Goal: Check status

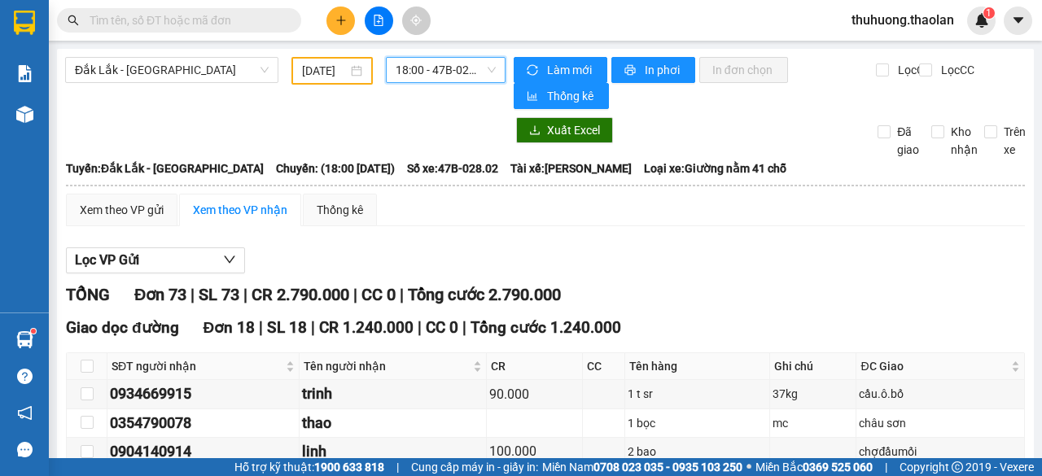
click at [329, 75] on input "[DATE]" at bounding box center [325, 71] width 46 height 18
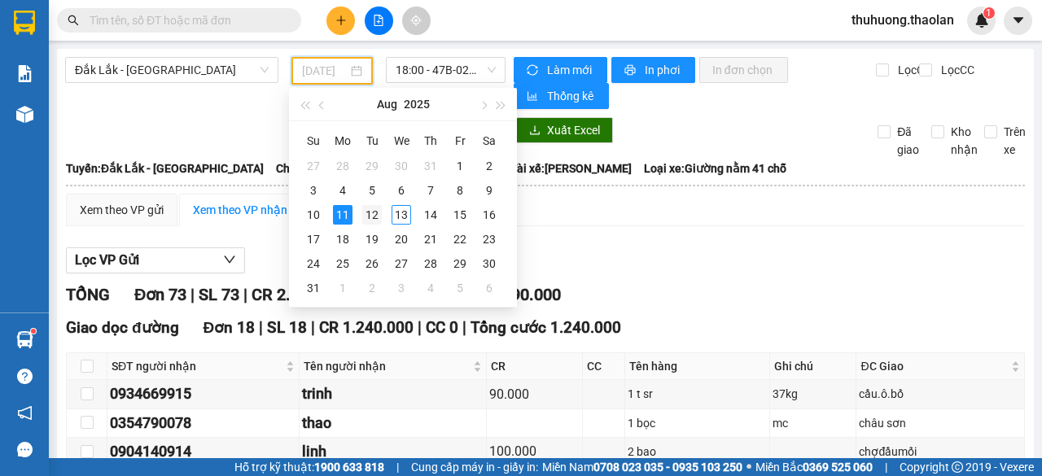
click at [369, 214] on div "12" at bounding box center [372, 215] width 20 height 20
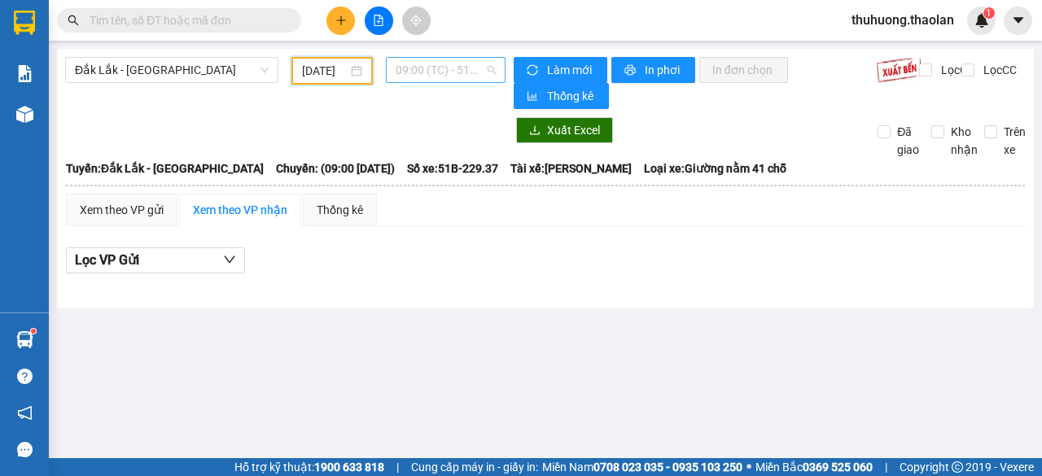
click at [418, 76] on span "09:00 (TC) - 51B-229.37" at bounding box center [445, 70] width 99 height 24
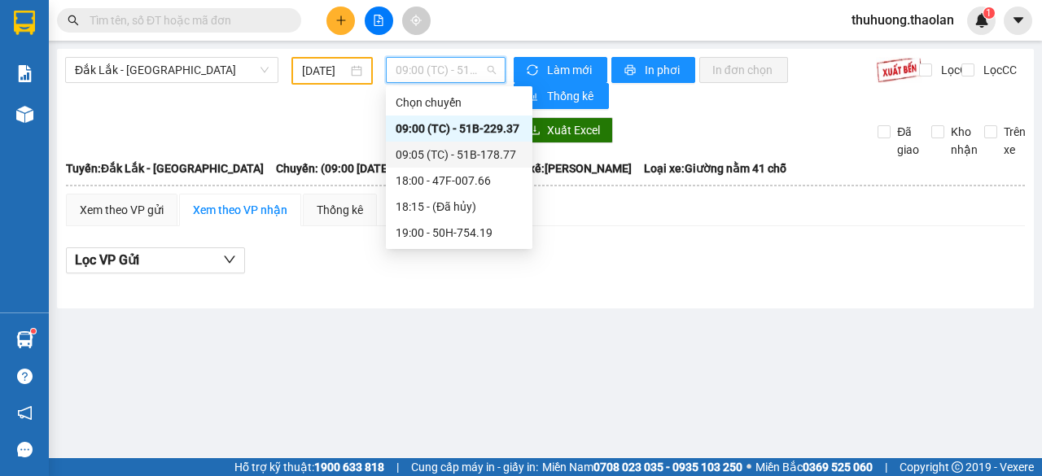
click at [439, 154] on div "09:05 (TC) - 51B-178.77" at bounding box center [459, 155] width 127 height 18
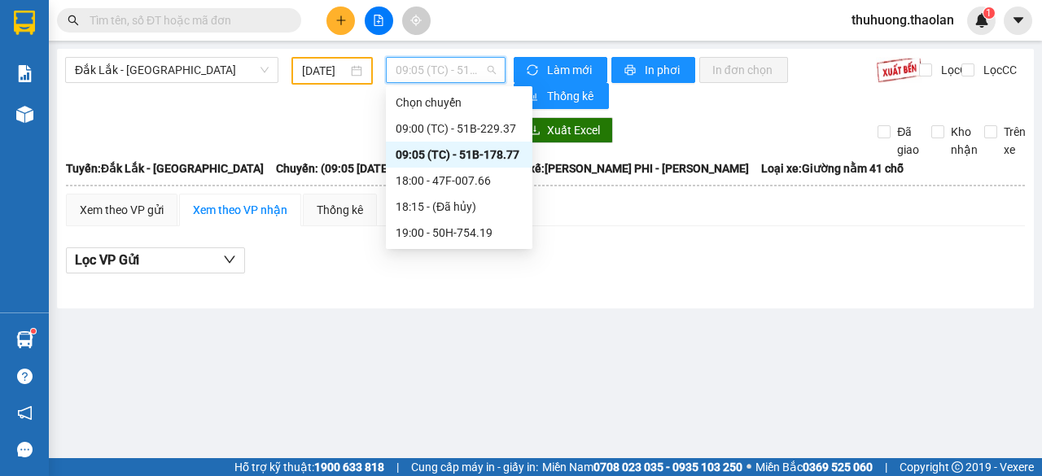
click at [445, 77] on span "09:05 (TC) - 51B-178.77" at bounding box center [445, 70] width 99 height 24
click at [442, 124] on div "09:00 (TC) - 51B-229.37" at bounding box center [459, 129] width 127 height 18
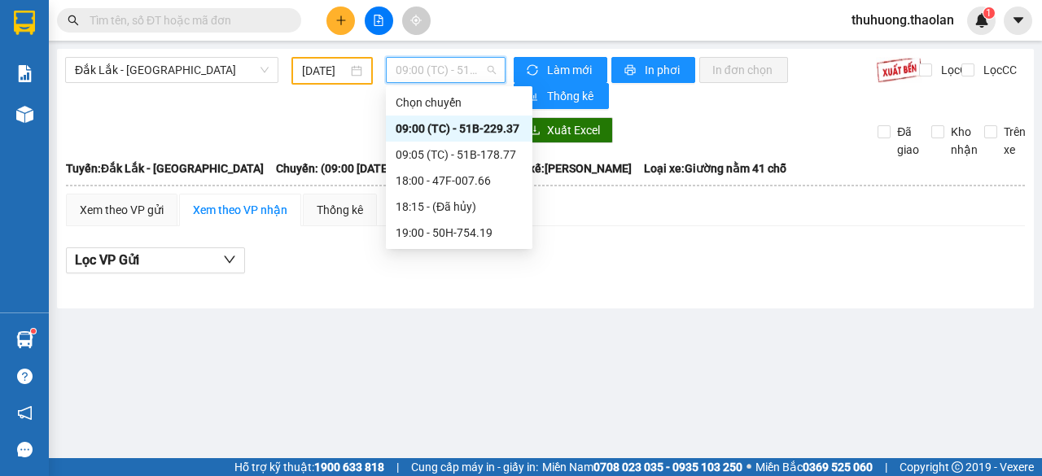
click at [440, 69] on span "09:00 (TC) - 51B-229.37" at bounding box center [445, 70] width 99 height 24
click at [440, 155] on div "09:05 (TC) - 51B-178.77" at bounding box center [459, 155] width 127 height 18
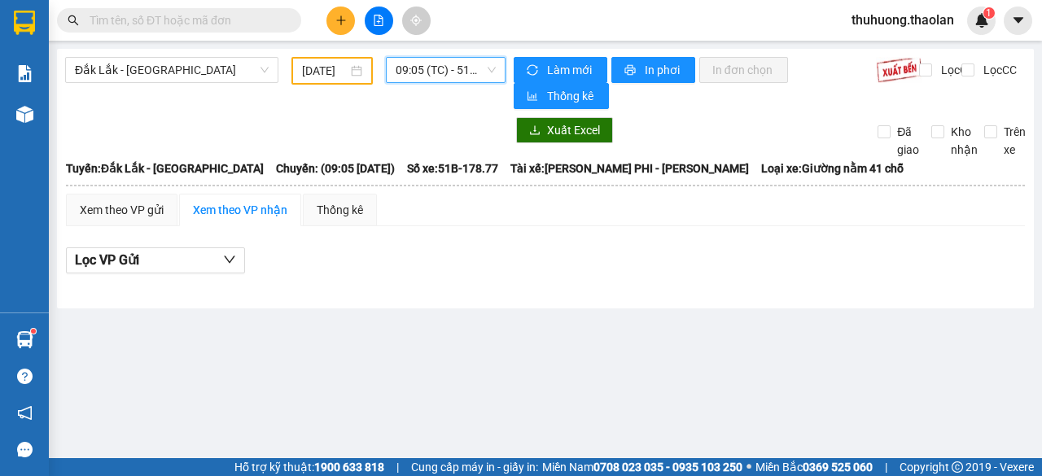
click at [433, 74] on span "09:05 (TC) - 51B-178.77" at bounding box center [445, 70] width 99 height 24
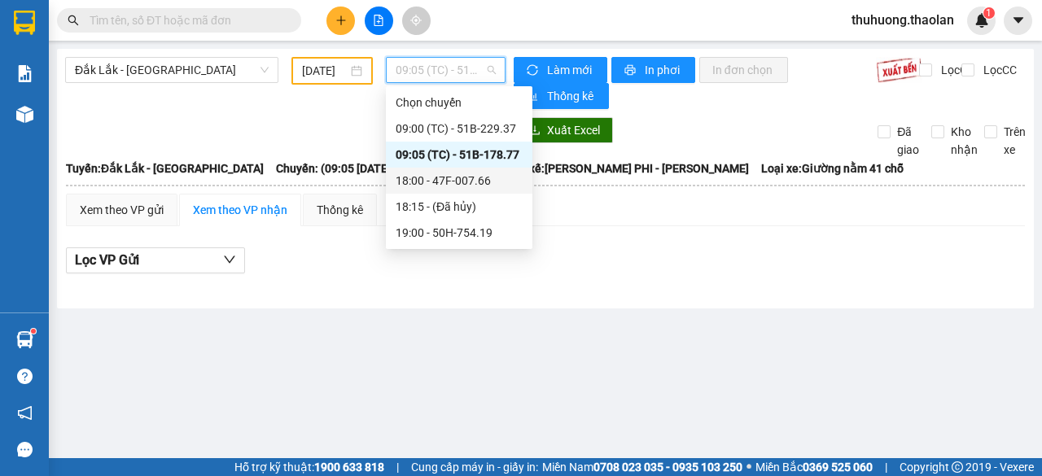
click at [438, 182] on div "18:00 - 47F-007.66" at bounding box center [459, 181] width 127 height 18
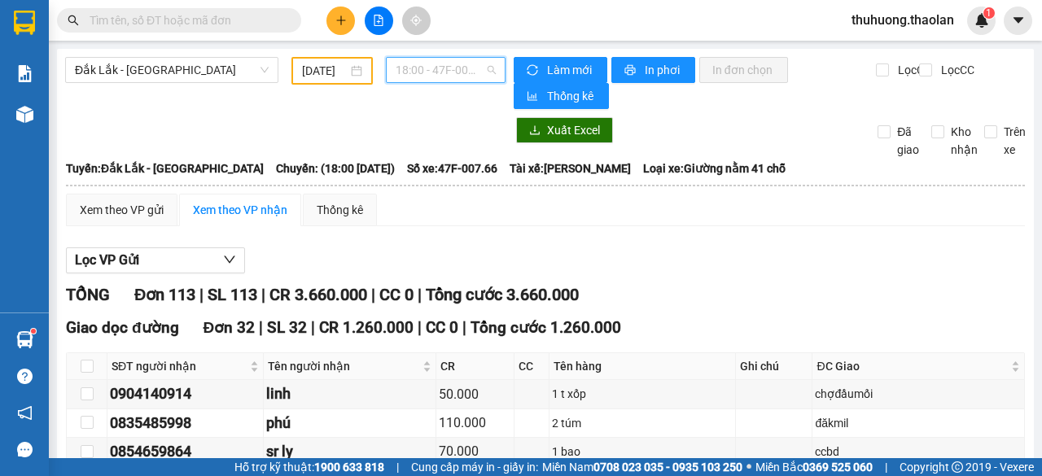
click at [427, 71] on span "18:00 - 47F-007.66" at bounding box center [445, 70] width 99 height 24
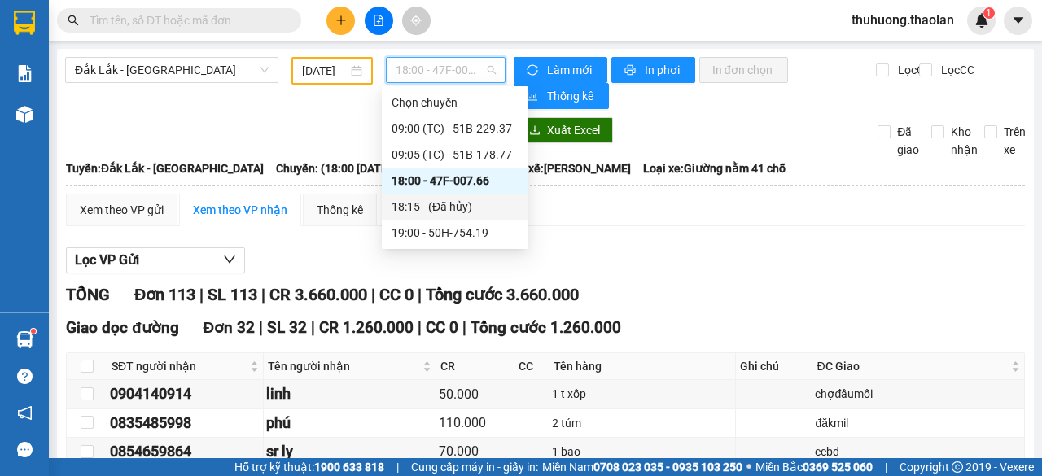
click at [410, 207] on div "18:15 - (Đã hủy)" at bounding box center [455, 207] width 127 height 18
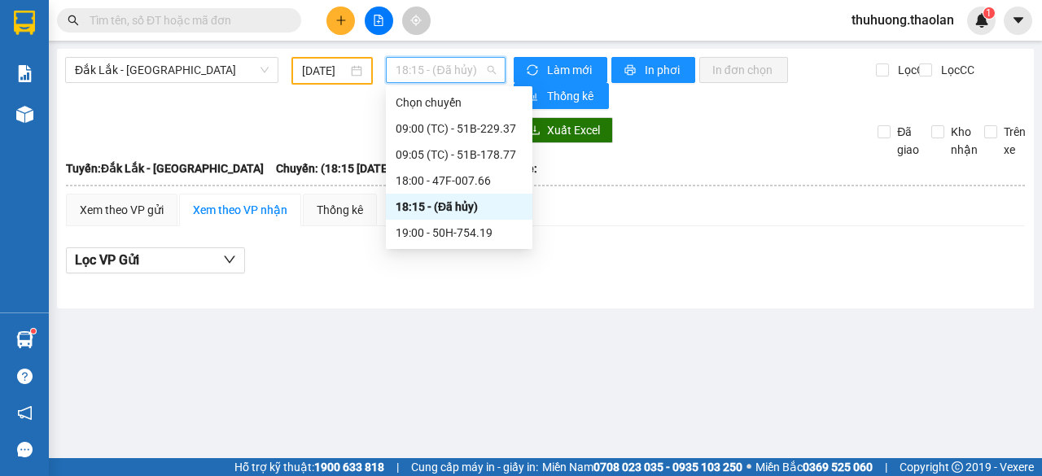
click at [408, 69] on span "18:15 - (Đã hủy)" at bounding box center [445, 70] width 99 height 24
click at [464, 230] on div "19:00 - 50H-754.19" at bounding box center [459, 233] width 127 height 18
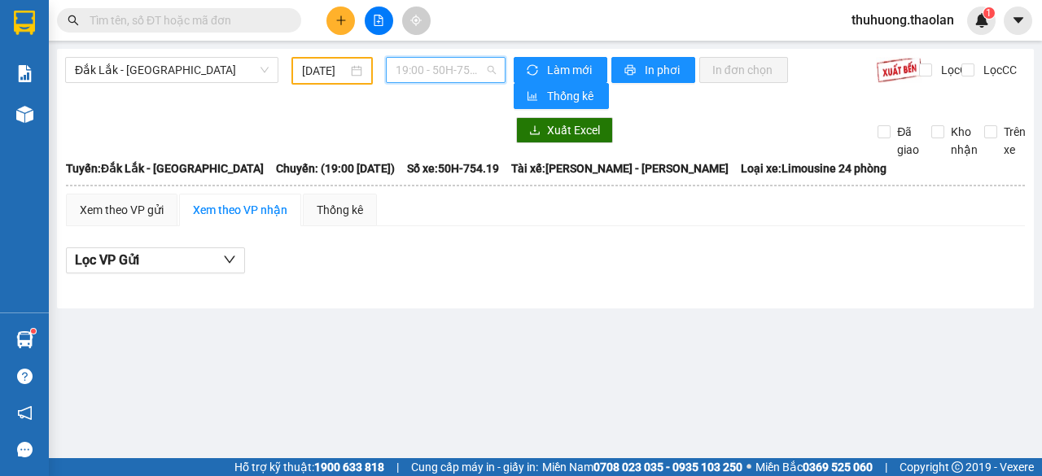
click at [438, 72] on span "19:00 - 50H-754.19" at bounding box center [445, 70] width 99 height 24
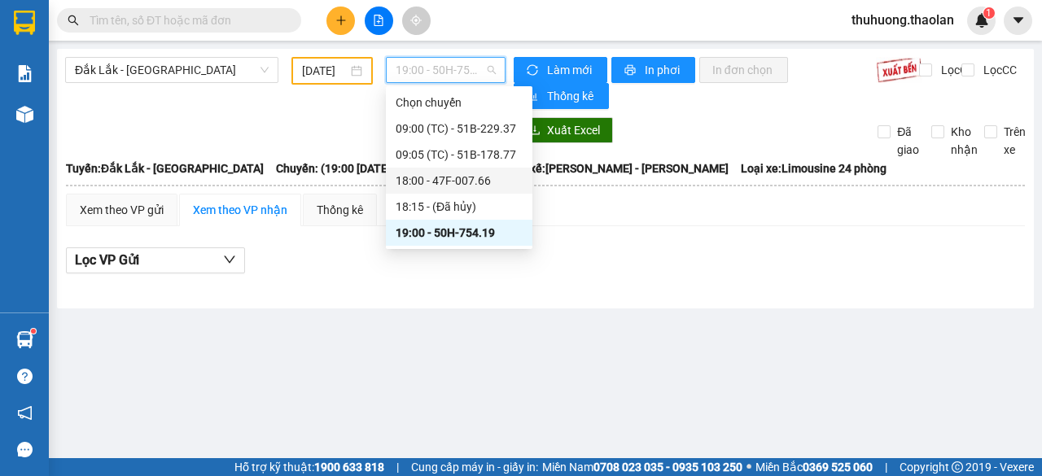
click at [456, 182] on div "18:00 - 47F-007.66" at bounding box center [459, 181] width 127 height 18
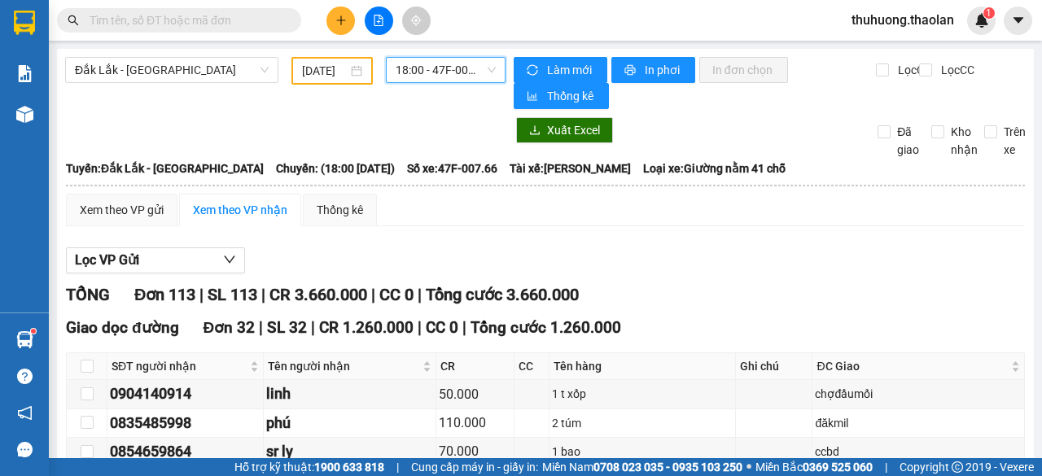
click at [331, 70] on input "[DATE]" at bounding box center [325, 71] width 46 height 18
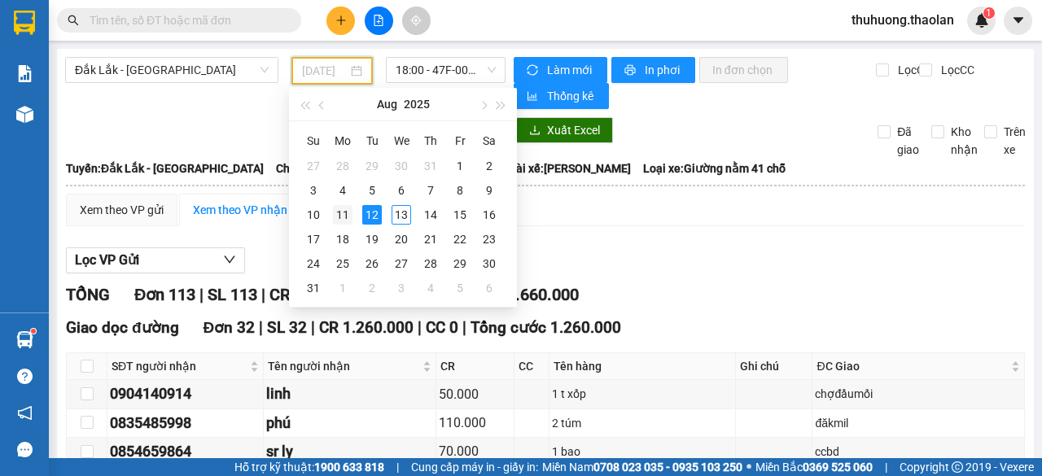
click at [340, 216] on div "11" at bounding box center [343, 215] width 20 height 20
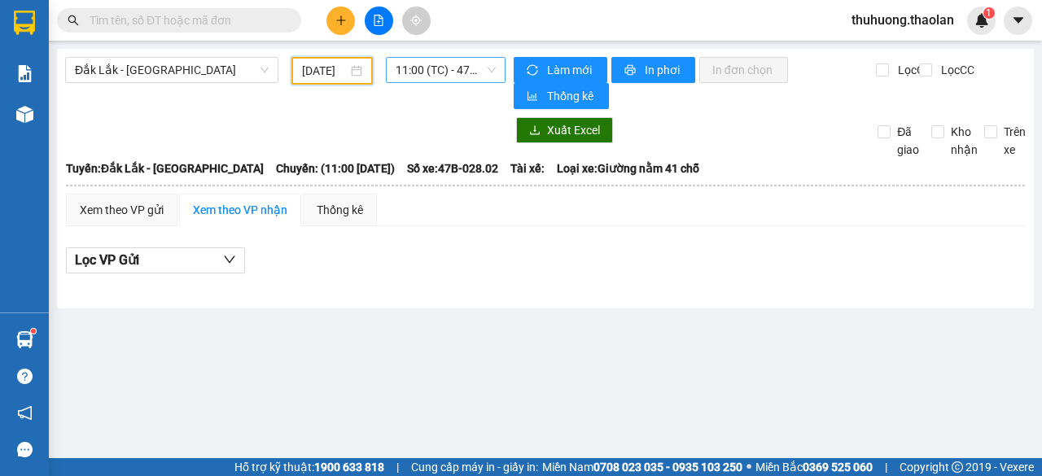
click at [436, 69] on span "11:00 (TC) - 47B-028.02 - (Đã hủy)" at bounding box center [445, 70] width 99 height 24
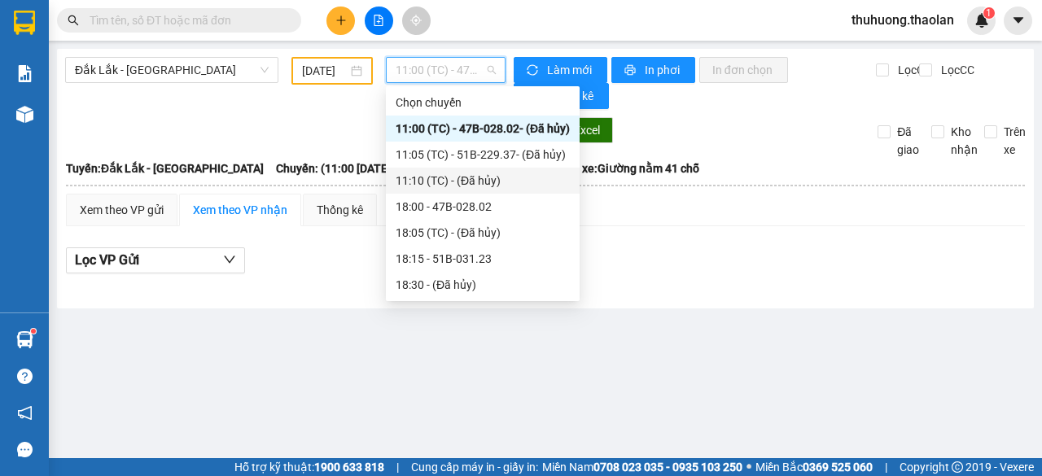
click at [435, 179] on div "11:10 (TC) - (Đã hủy)" at bounding box center [483, 181] width 174 height 18
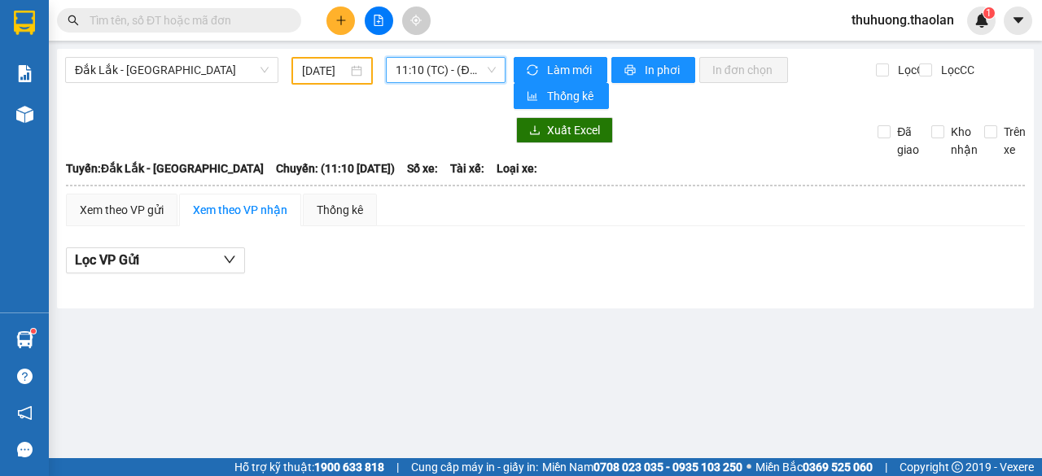
click at [423, 66] on span "11:10 (TC) - (Đã hủy)" at bounding box center [445, 70] width 99 height 24
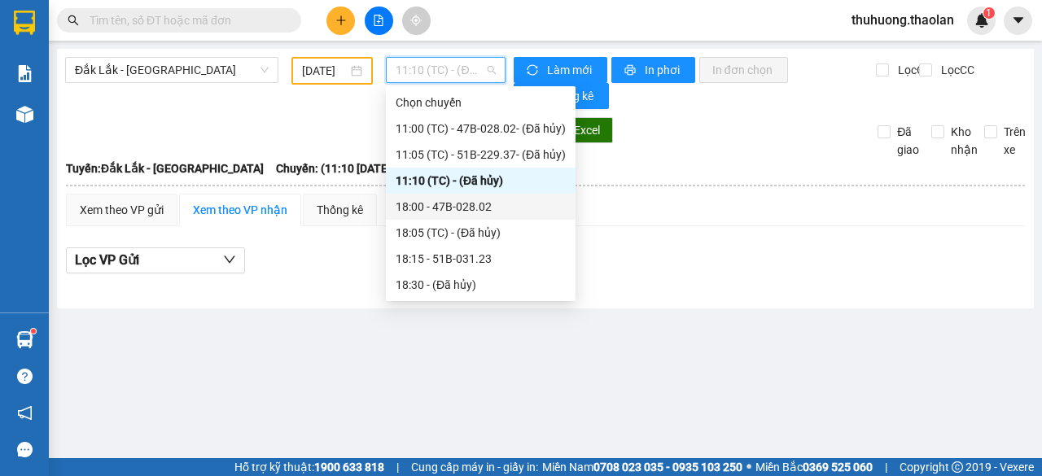
click at [438, 203] on div "18:00 - 47B-028.02" at bounding box center [481, 207] width 170 height 18
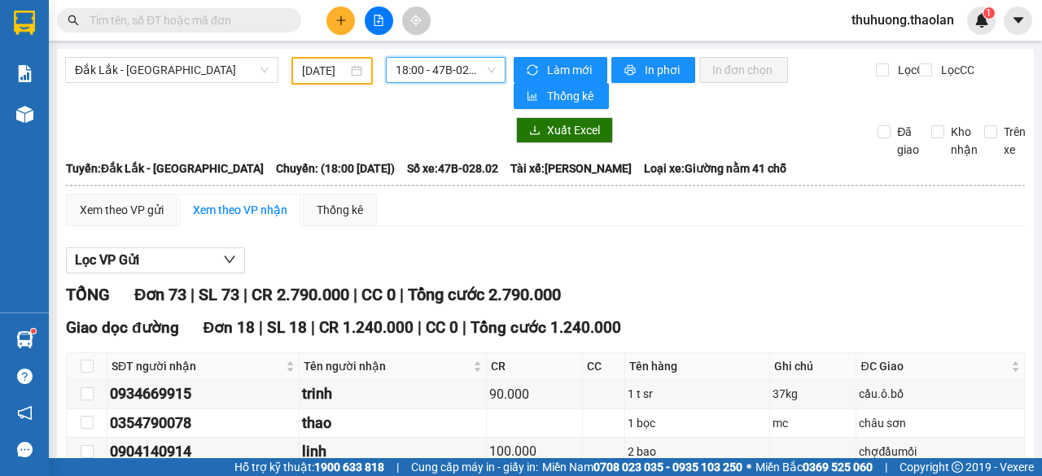
click at [309, 70] on input "[DATE]" at bounding box center [325, 71] width 46 height 18
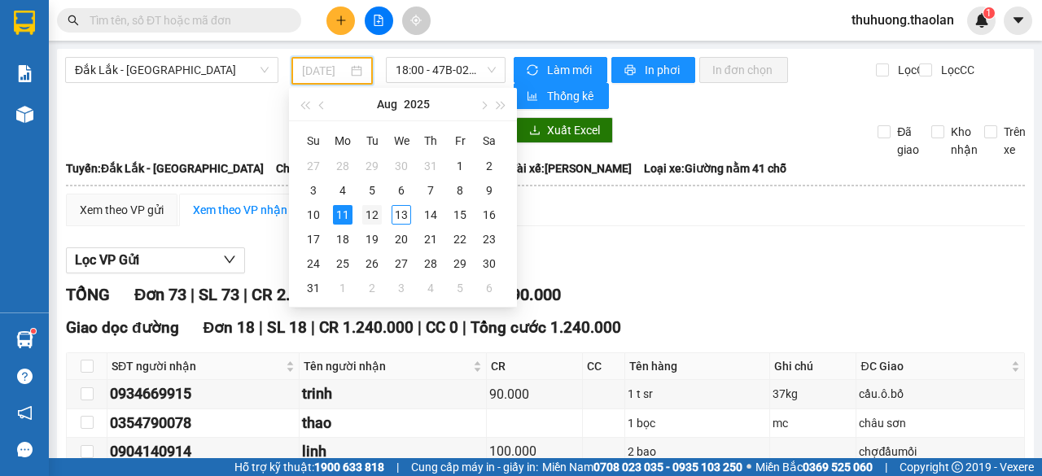
click at [374, 217] on div "12" at bounding box center [372, 215] width 20 height 20
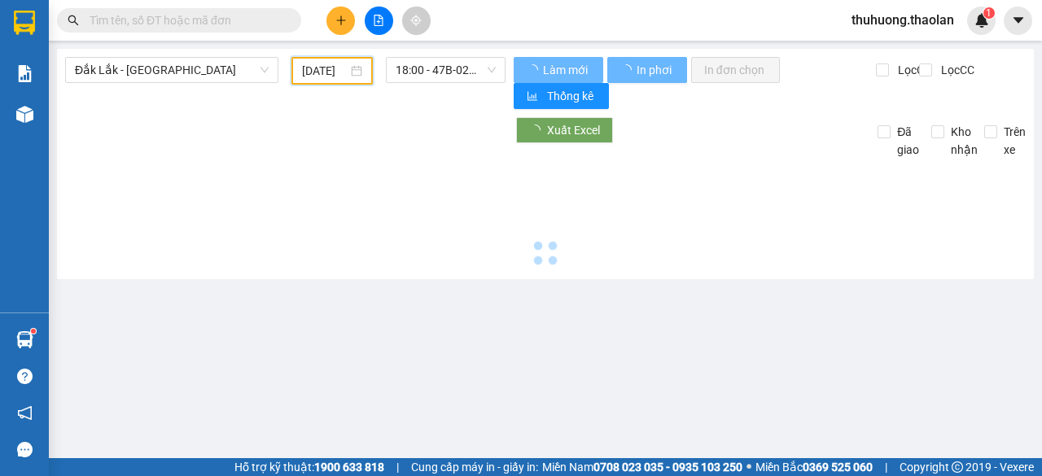
type input "[DATE]"
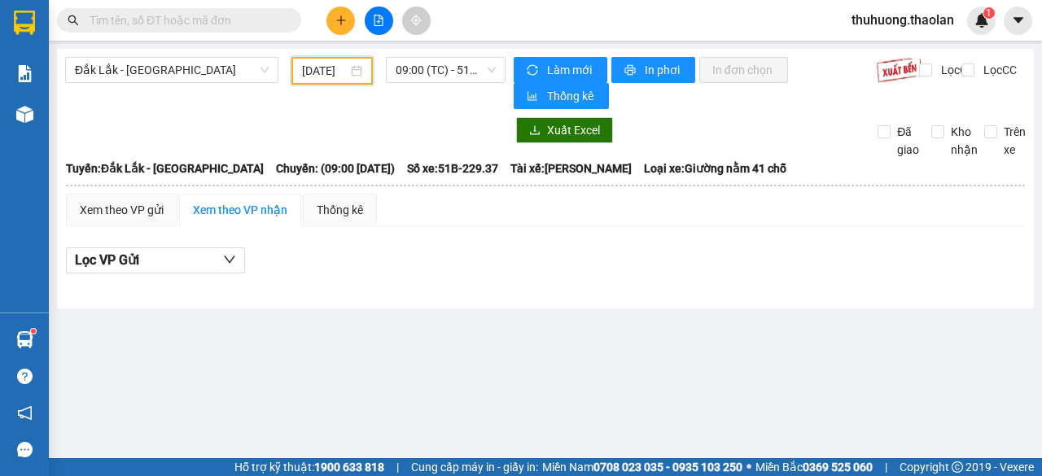
click at [437, 50] on div "Đắk Lắk - [GEOGRAPHIC_DATA] [DATE] 09:00 (TC) - 51B-229.37 Làm mới In phơi In đ…" at bounding box center [545, 179] width 977 height 260
click at [436, 70] on span "09:00 (TC) - 51B-229.37" at bounding box center [445, 70] width 99 height 24
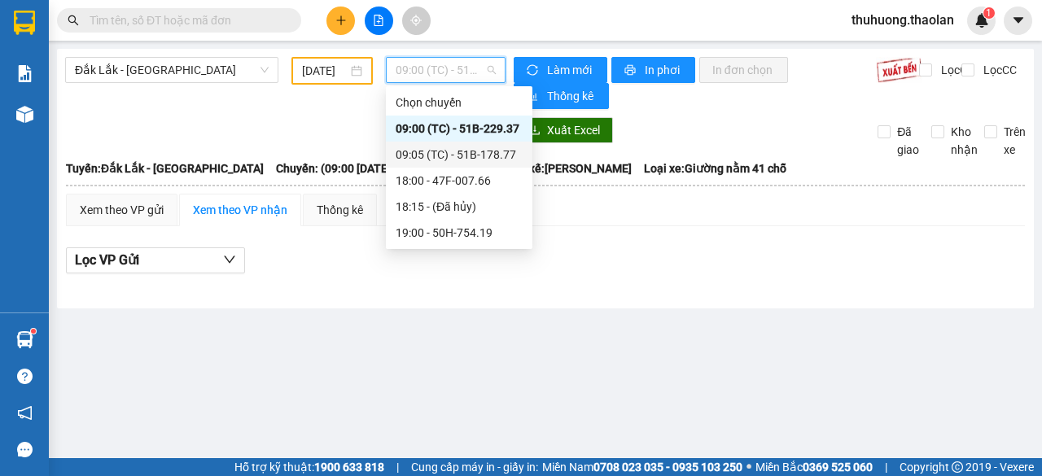
click at [462, 159] on div "09:05 (TC) - 51B-178.77" at bounding box center [459, 155] width 127 height 18
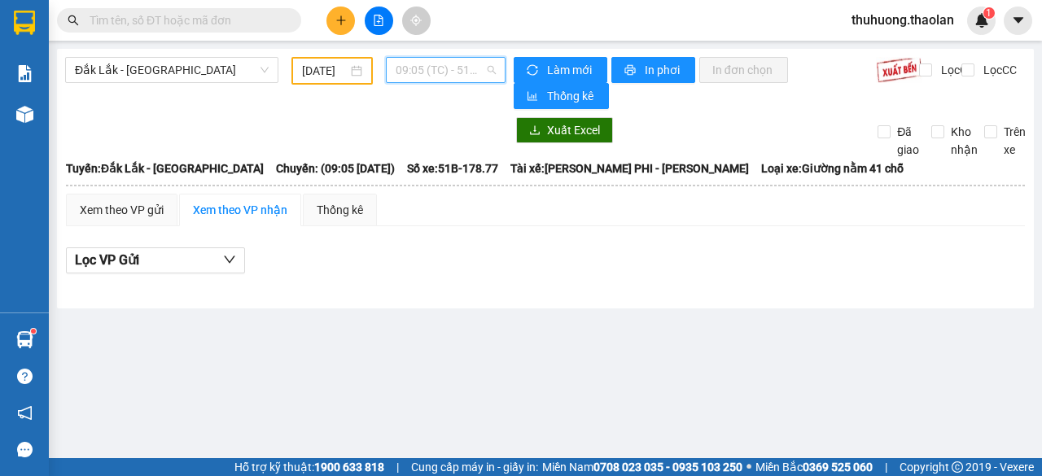
click at [449, 80] on span "09:05 (TC) - 51B-178.77" at bounding box center [445, 70] width 99 height 24
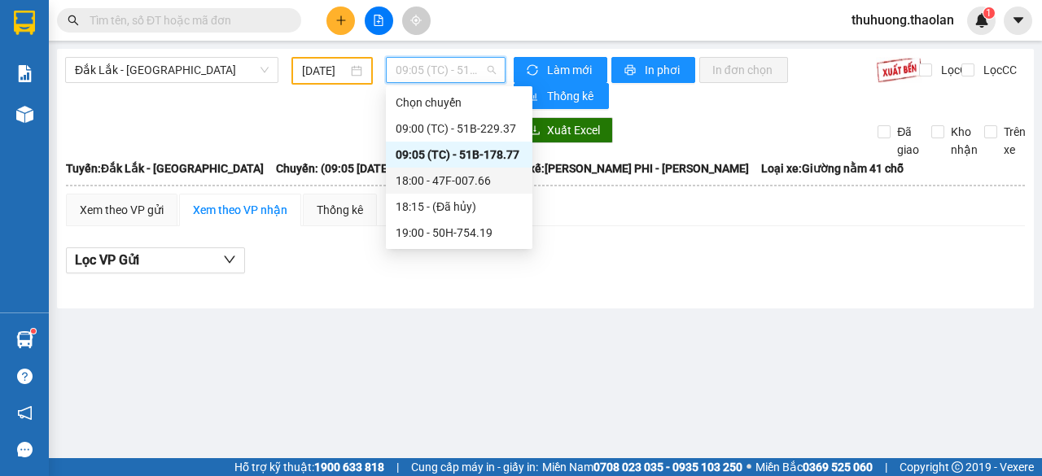
click at [459, 184] on div "18:00 - 47F-007.66" at bounding box center [459, 181] width 127 height 18
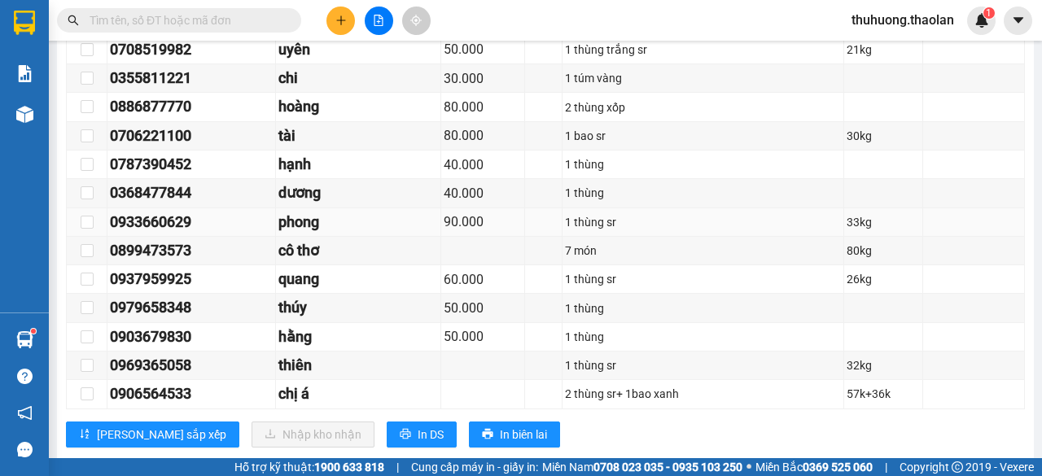
scroll to position [3585, 0]
